Goal: Go to known website: Access a specific website the user already knows

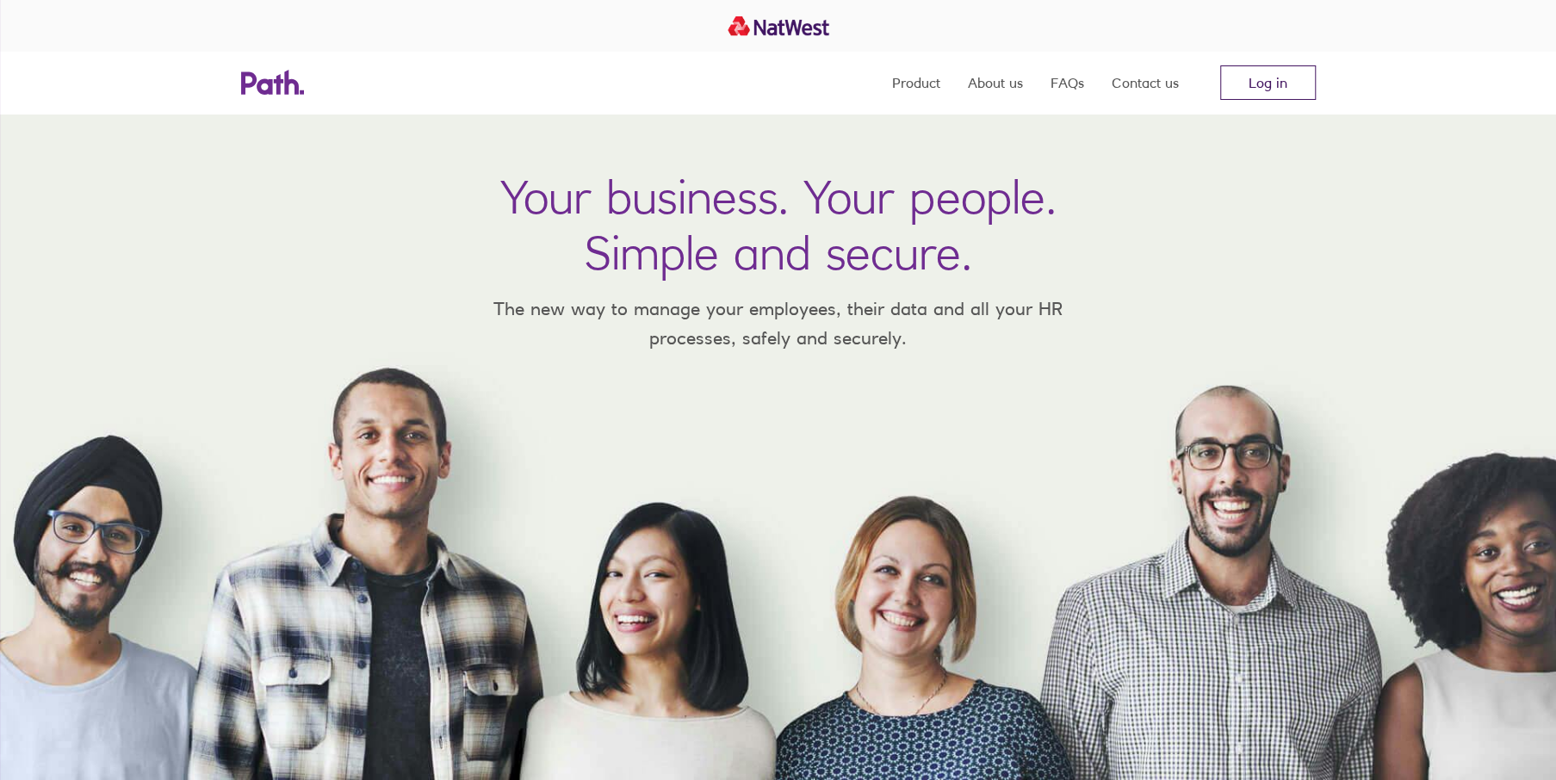
click at [1269, 87] on link "Log in" at bounding box center [1268, 82] width 96 height 34
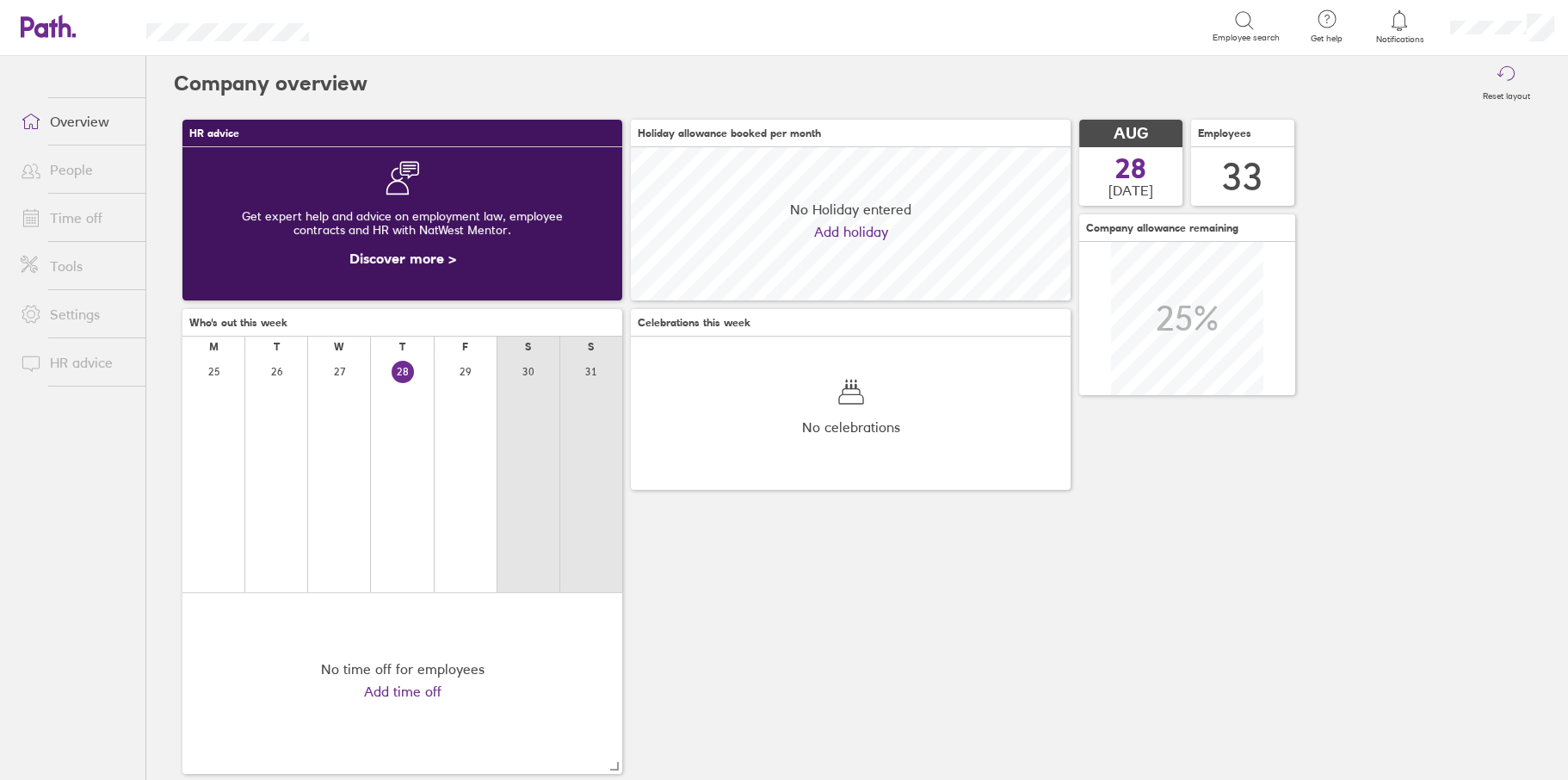
scroll to position [153, 439]
